Goal: Contribute content: Add original content to the website for others to see

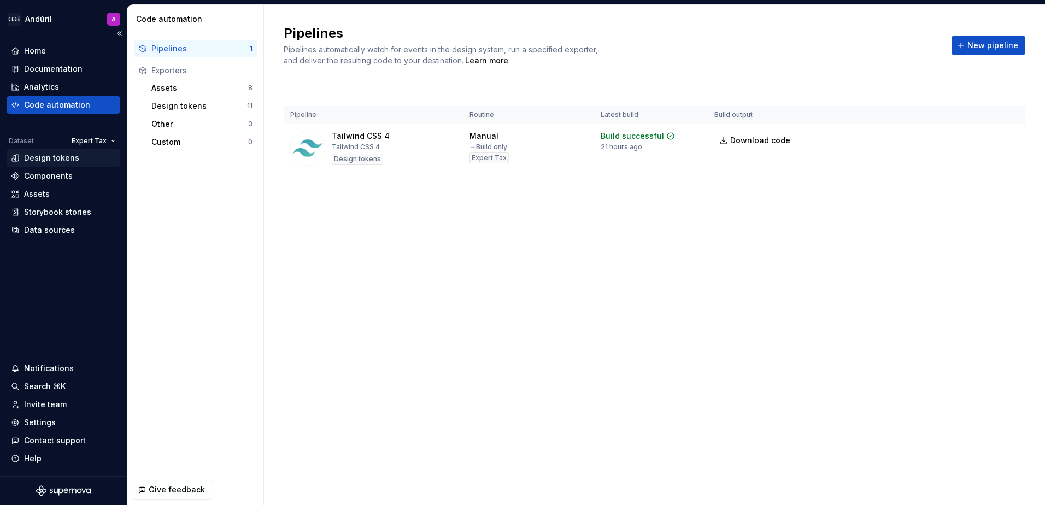
click at [57, 158] on div "Design tokens" at bounding box center [51, 158] width 55 height 11
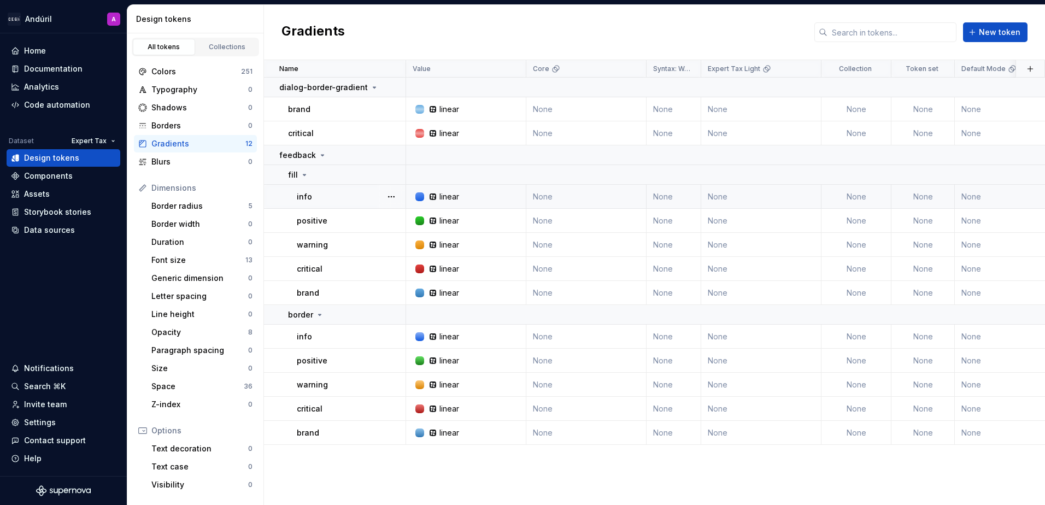
click at [501, 199] on div "linear" at bounding box center [469, 196] width 112 height 11
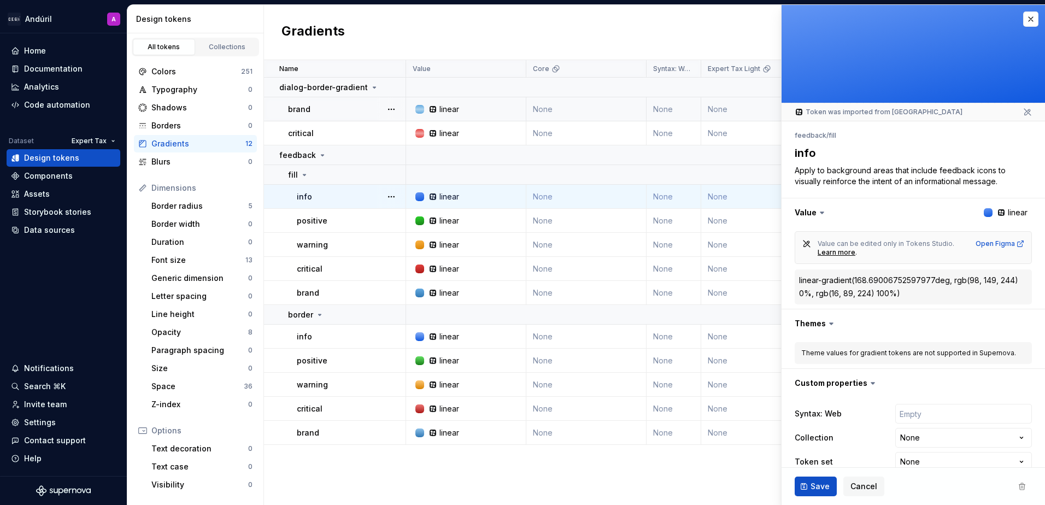
click at [492, 113] on div "linear" at bounding box center [469, 109] width 112 height 11
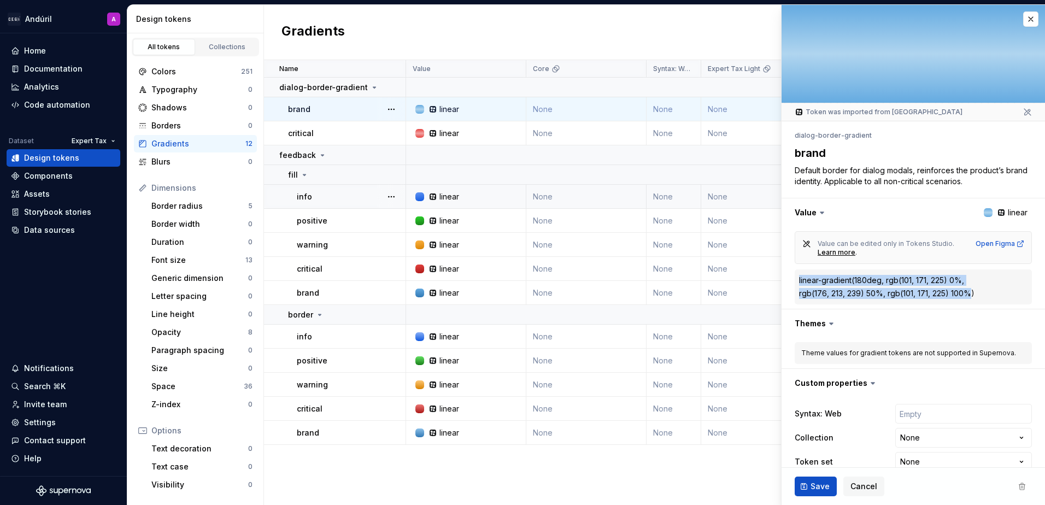
drag, startPoint x: 800, startPoint y: 279, endPoint x: 974, endPoint y: 293, distance: 174.4
click at [974, 293] on div "linear-gradient(180deg, rgb(101, 171, 225) 0%, rgb(176, 213, 239) 50%, rgb(101,…" at bounding box center [913, 287] width 229 height 24
copy div "linear-gradient(180deg, rgb(101, 171, 225) 0%, rgb(176, 213, 239) 50%, rgb(101,…"
drag, startPoint x: 796, startPoint y: 134, endPoint x: 868, endPoint y: 138, distance: 72.3
click at [868, 138] on div "dialog-border-gradient" at bounding box center [913, 135] width 237 height 15
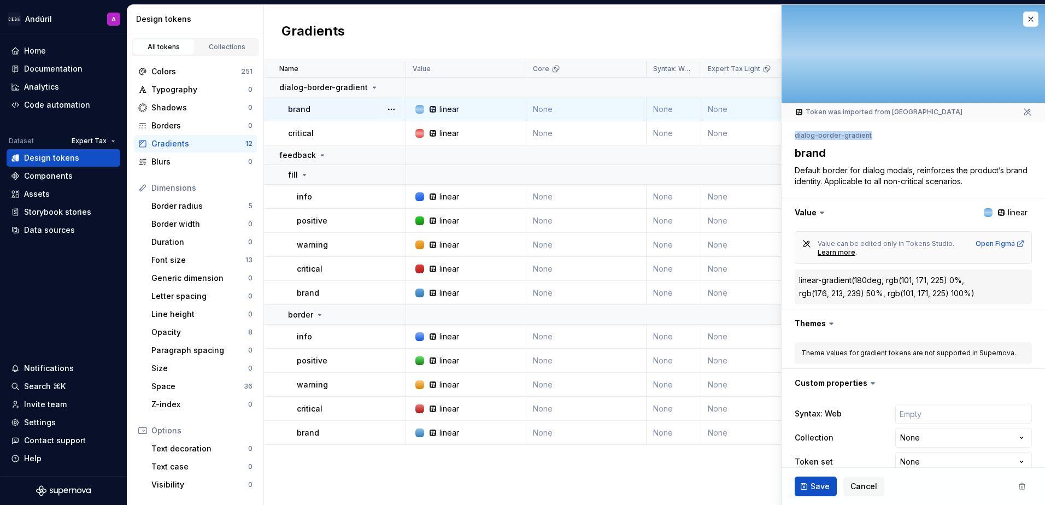
copy li "dialog-border-gradient"
drag, startPoint x: 797, startPoint y: 278, endPoint x: 978, endPoint y: 289, distance: 181.3
click at [978, 289] on div "linear-gradient(180deg, rgb(101, 171, 225) 0%, rgb(176, 213, 239) 50%, rgb(101,…" at bounding box center [913, 287] width 237 height 35
copy div "linear-gradient(180deg, rgb(101, 171, 225) 0%, rgb(176, 213, 239) 50%, rgb(101,…"
click at [729, 18] on div "Gradients New token" at bounding box center [654, 32] width 781 height 55
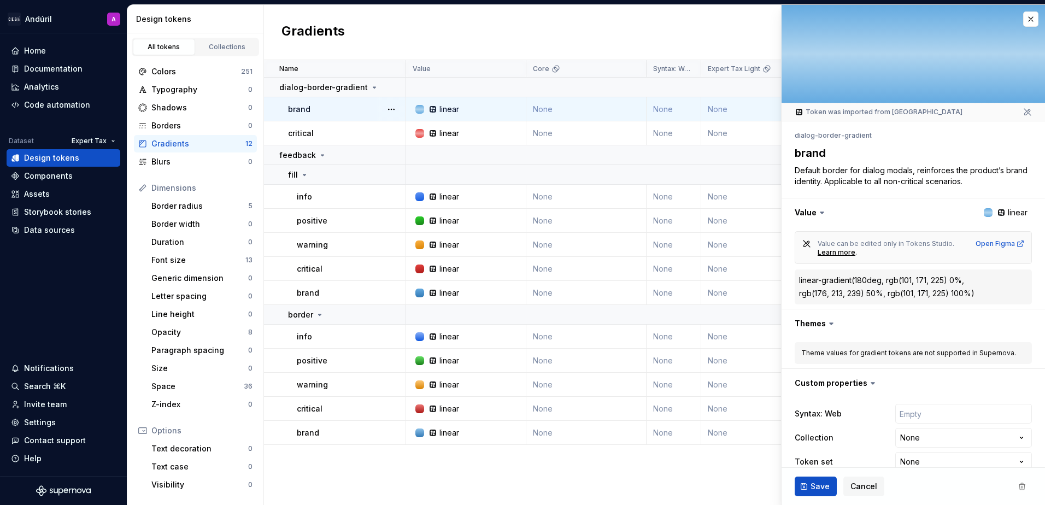
type textarea "*"
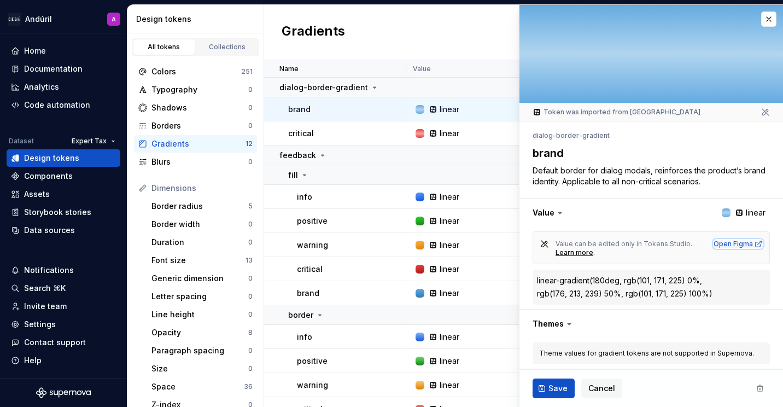
click at [720, 242] on div "Open Figma" at bounding box center [738, 243] width 49 height 9
drag, startPoint x: 624, startPoint y: 280, endPoint x: 686, endPoint y: 280, distance: 61.8
click at [686, 280] on div "linear-gradient(180deg, rgb(101, 171, 225) 0%, rgb(176, 213, 239) 50%, rgb(101,…" at bounding box center [651, 287] width 229 height 24
copy div "rgb(101, 171, 225)"
type textarea "*"
